Goal: Information Seeking & Learning: Check status

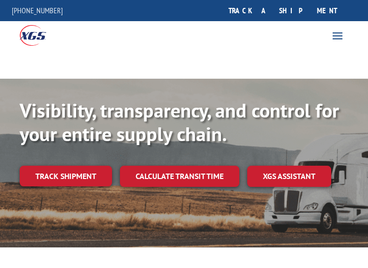
click at [339, 12] on link "track a shipment" at bounding box center [282, 10] width 123 height 21
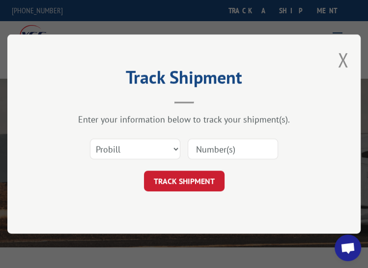
click at [199, 152] on input at bounding box center [233, 148] width 90 height 21
paste input "17552107"
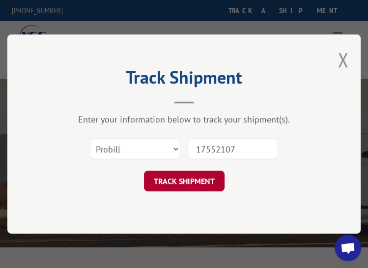
type input "17552107"
click at [206, 187] on button "TRACK SHIPMENT" at bounding box center [184, 180] width 81 height 21
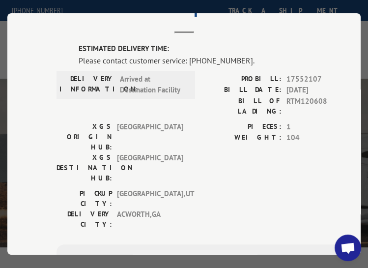
scroll to position [175, 0]
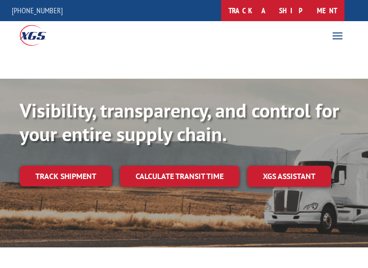
drag, startPoint x: 0, startPoint y: 0, endPoint x: 304, endPoint y: 5, distance: 304.0
click at [304, 5] on link "track a shipment" at bounding box center [282, 10] width 123 height 21
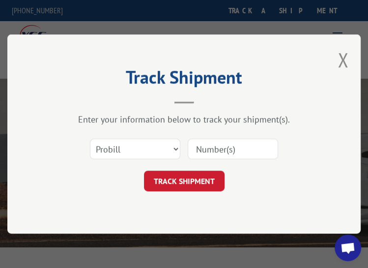
drag, startPoint x: 194, startPoint y: 137, endPoint x: 195, endPoint y: 143, distance: 5.9
click at [194, 137] on div at bounding box center [233, 148] width 90 height 23
click at [195, 144] on input at bounding box center [233, 148] width 90 height 21
click at [196, 148] on input at bounding box center [233, 148] width 90 height 21
paste input "17597672"
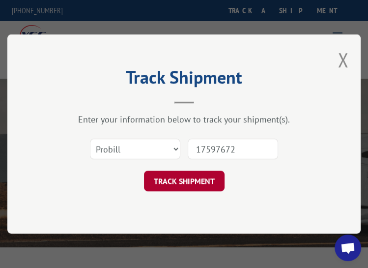
type input "17597672"
click at [194, 170] on button "TRACK SHIPMENT" at bounding box center [184, 180] width 81 height 21
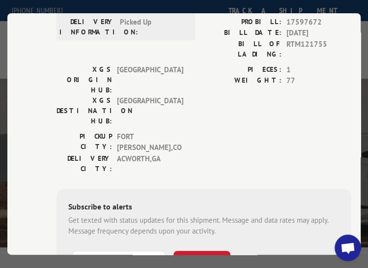
scroll to position [147, 0]
